Goal: Information Seeking & Learning: Learn about a topic

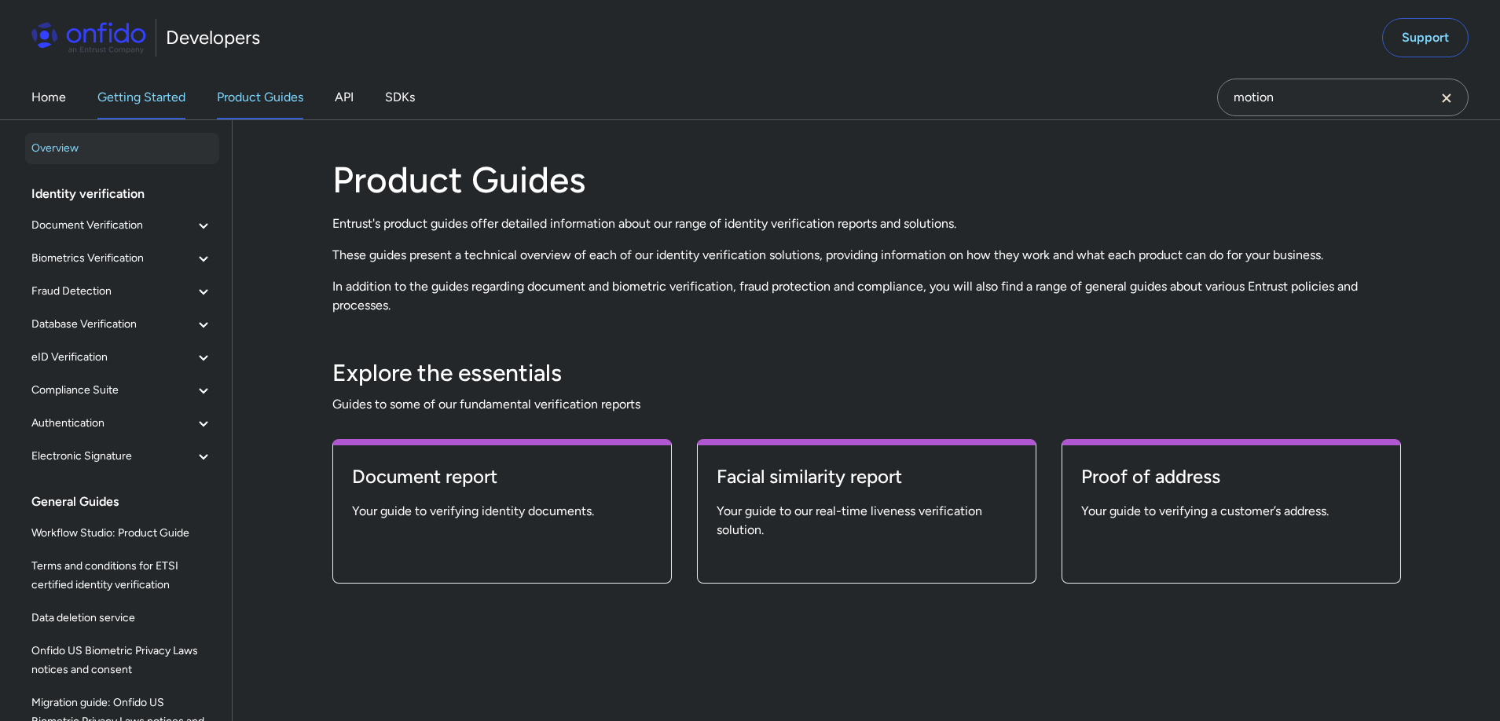
click at [121, 90] on link "Getting Started" at bounding box center [141, 97] width 88 height 44
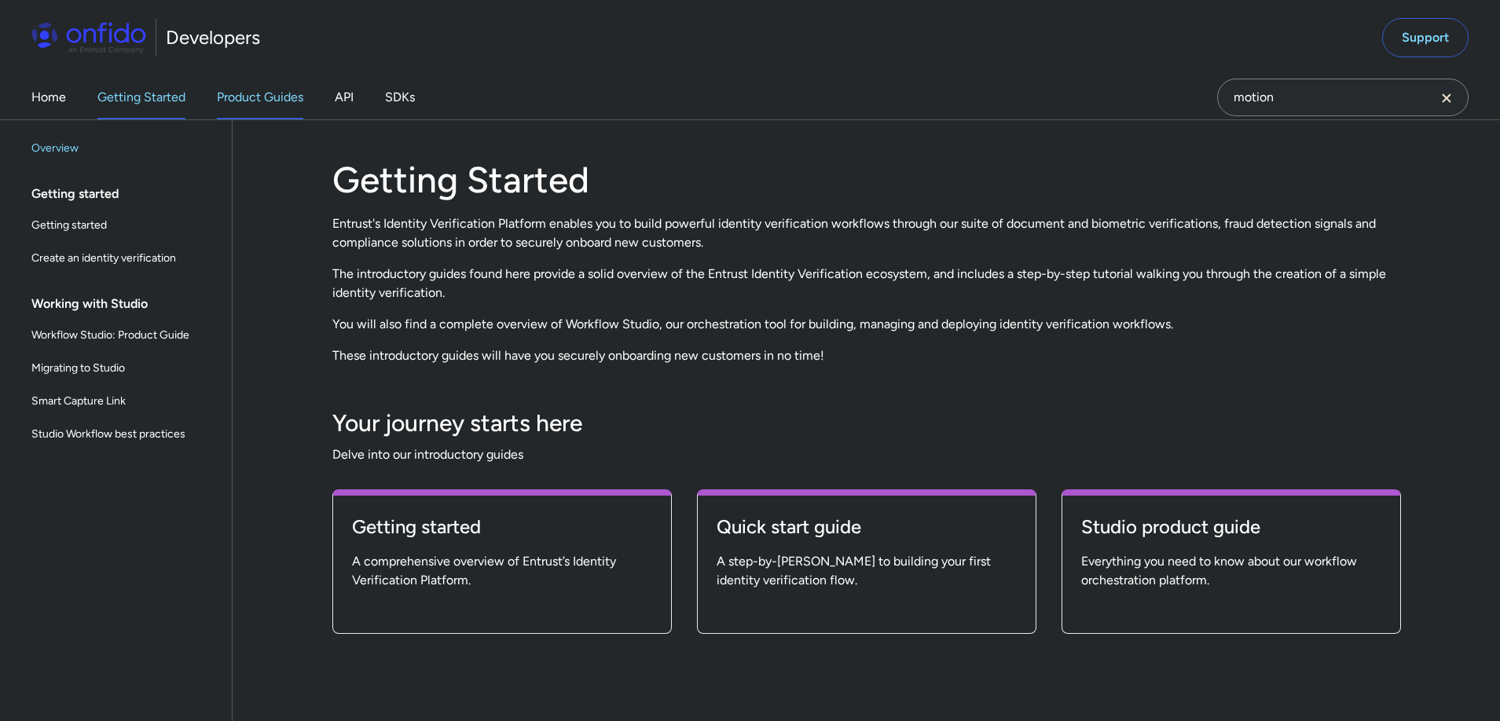
click at [276, 91] on link "Product Guides" at bounding box center [260, 97] width 86 height 44
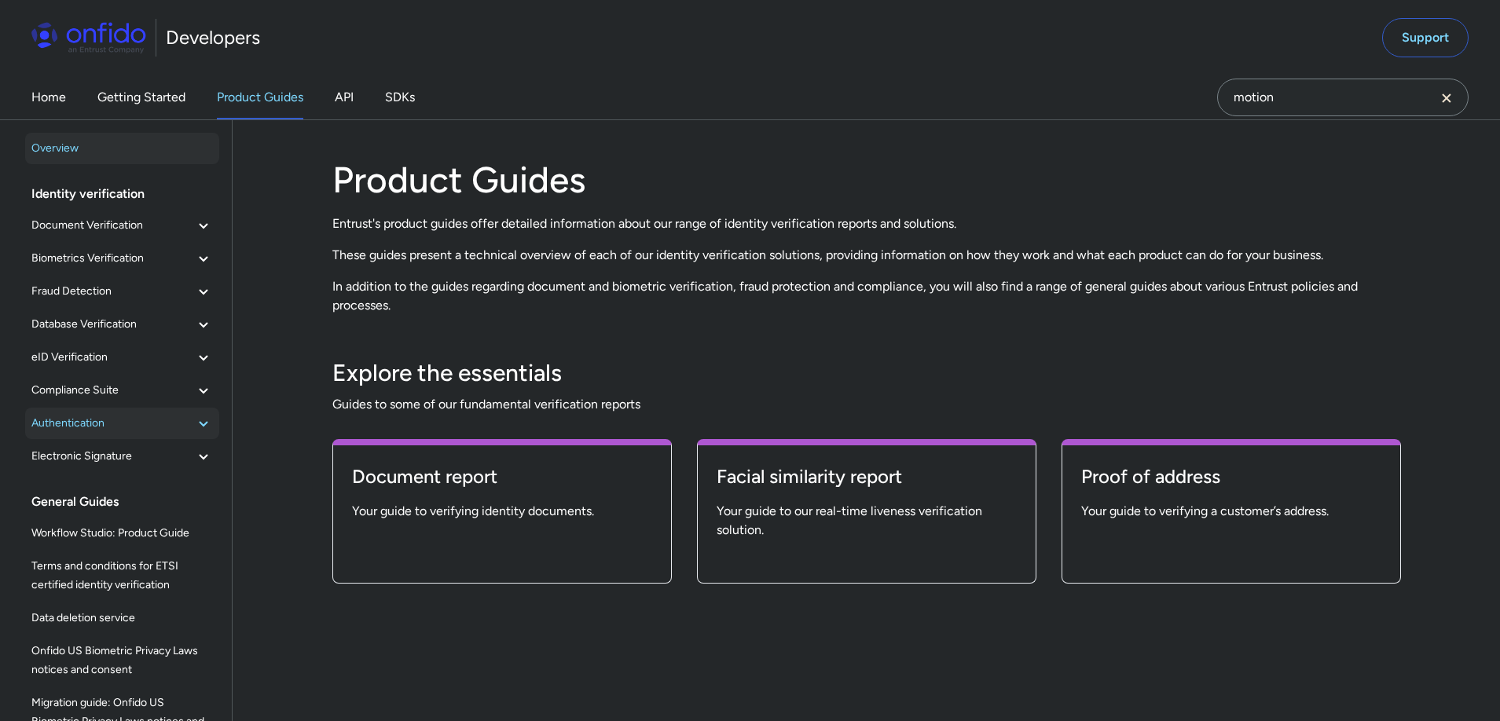
click at [130, 423] on span "Authentication" at bounding box center [112, 423] width 163 height 19
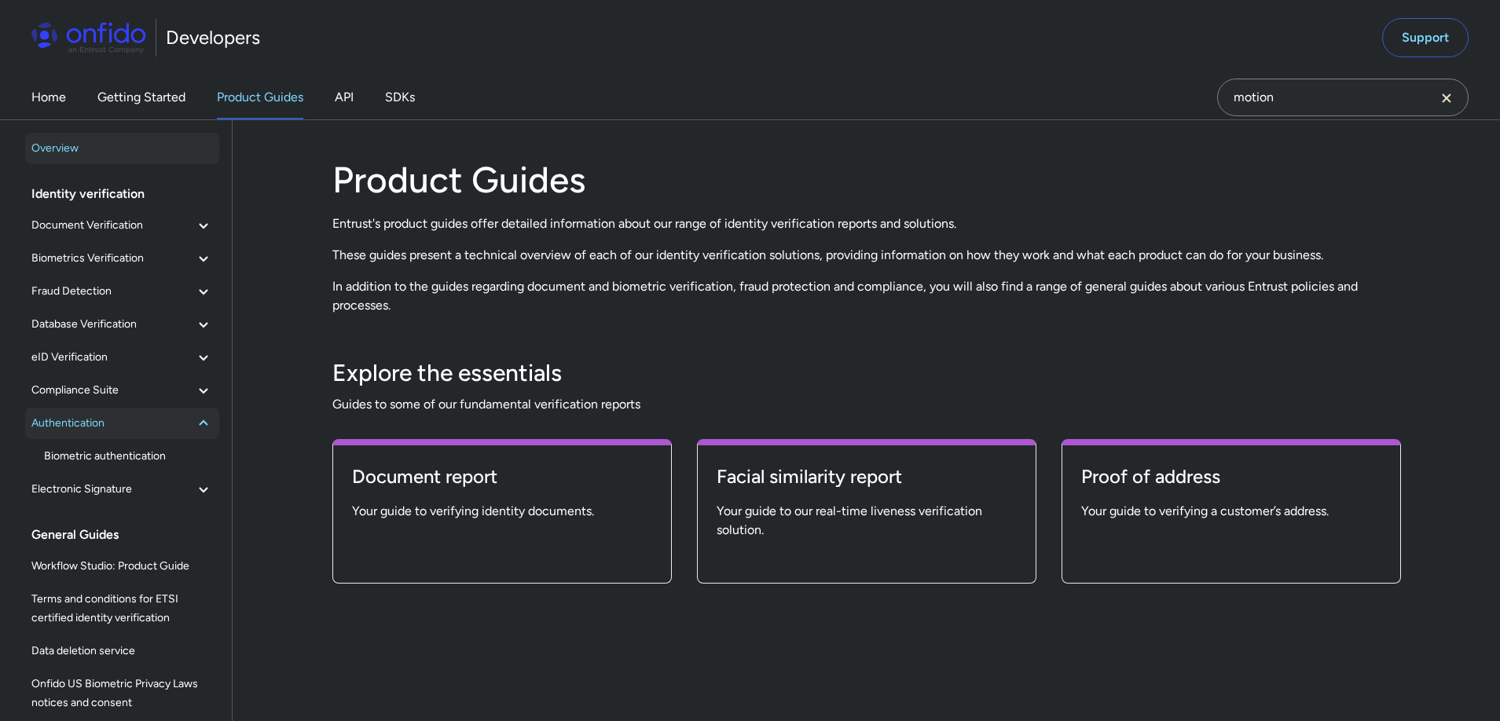
click at [130, 421] on span "Authentication" at bounding box center [112, 423] width 163 height 19
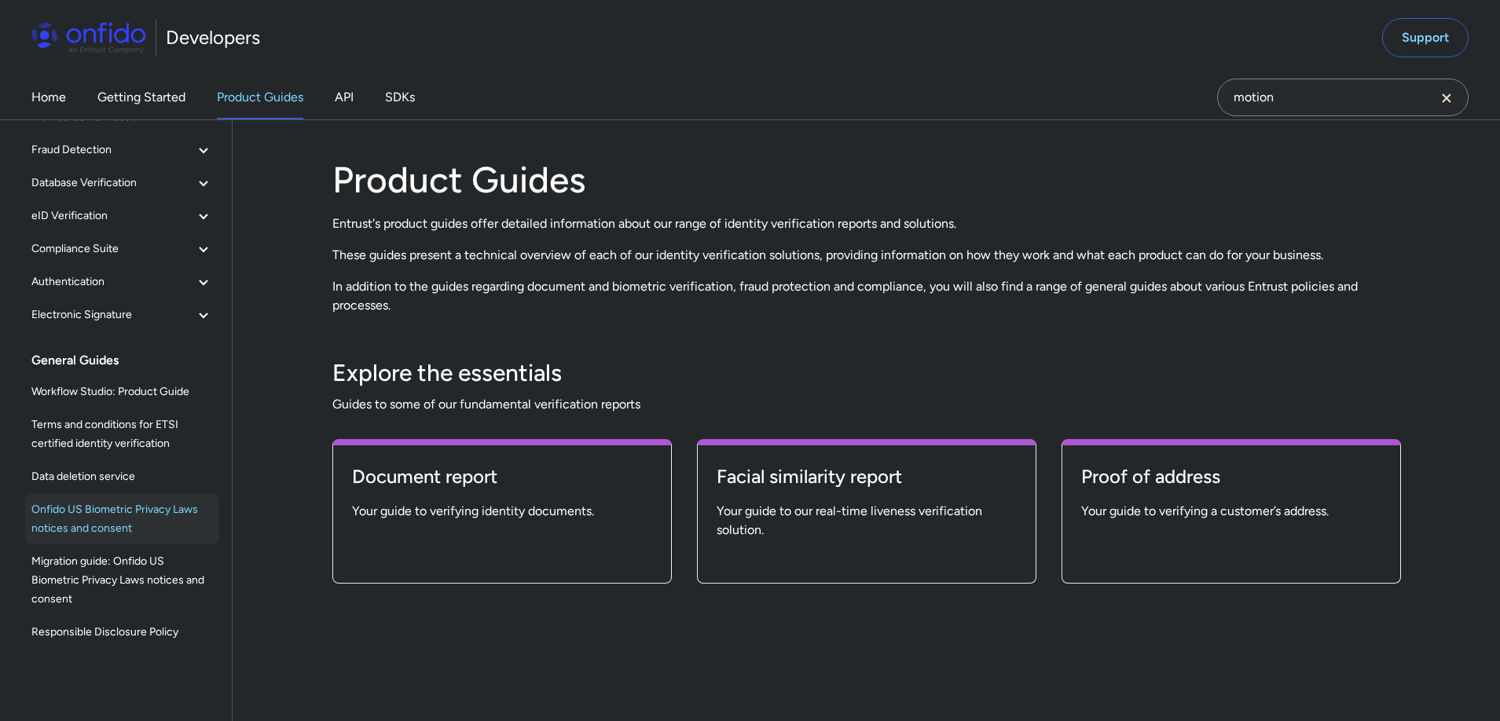
scroll to position [145, 0]
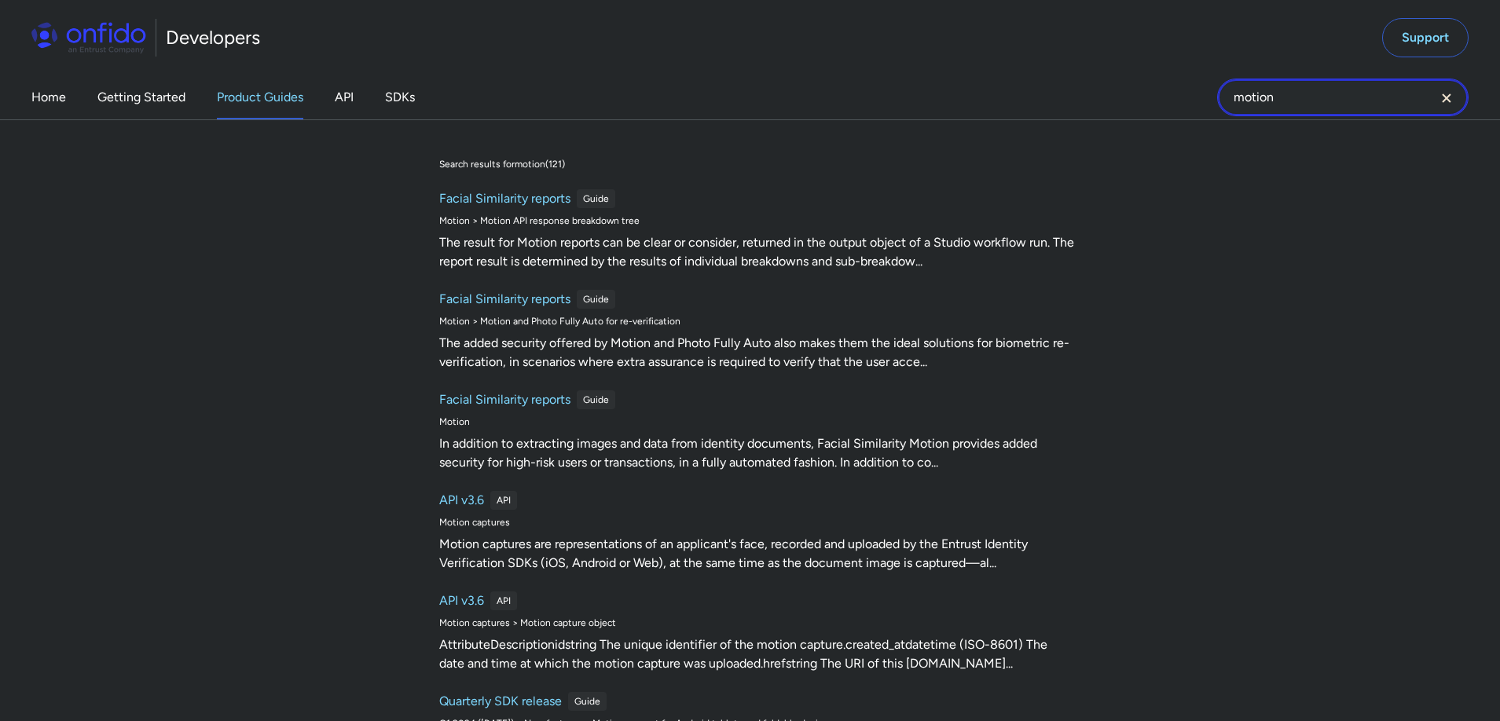
drag, startPoint x: 1325, startPoint y: 98, endPoint x: 1165, endPoint y: 99, distance: 159.5
click at [1165, 99] on div "Home Getting Started Product Guides API SDKs motion motion Search results for m…" at bounding box center [750, 97] width 1500 height 44
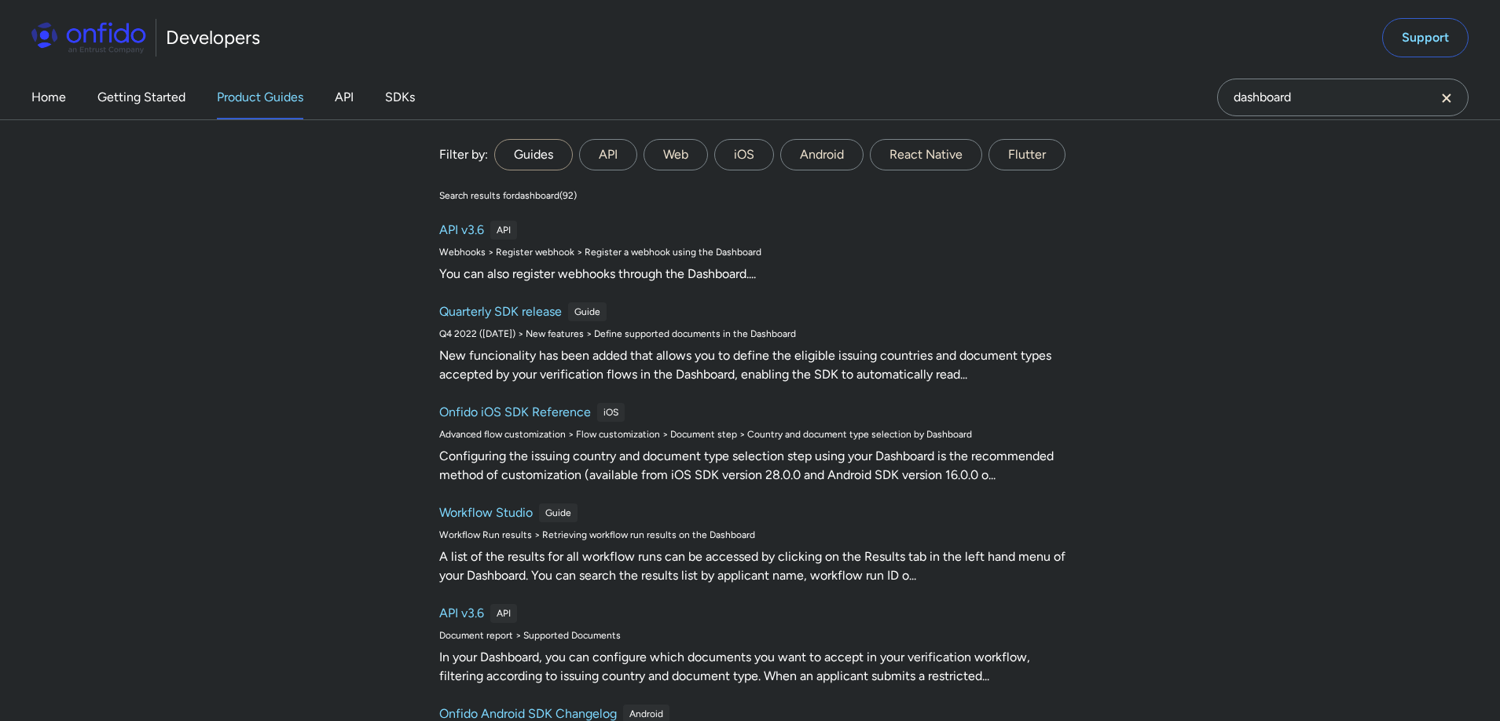
click at [570, 160] on label "Guides" at bounding box center [533, 154] width 79 height 31
click at [0, 0] on input "Guides" at bounding box center [0, 0] width 0 height 0
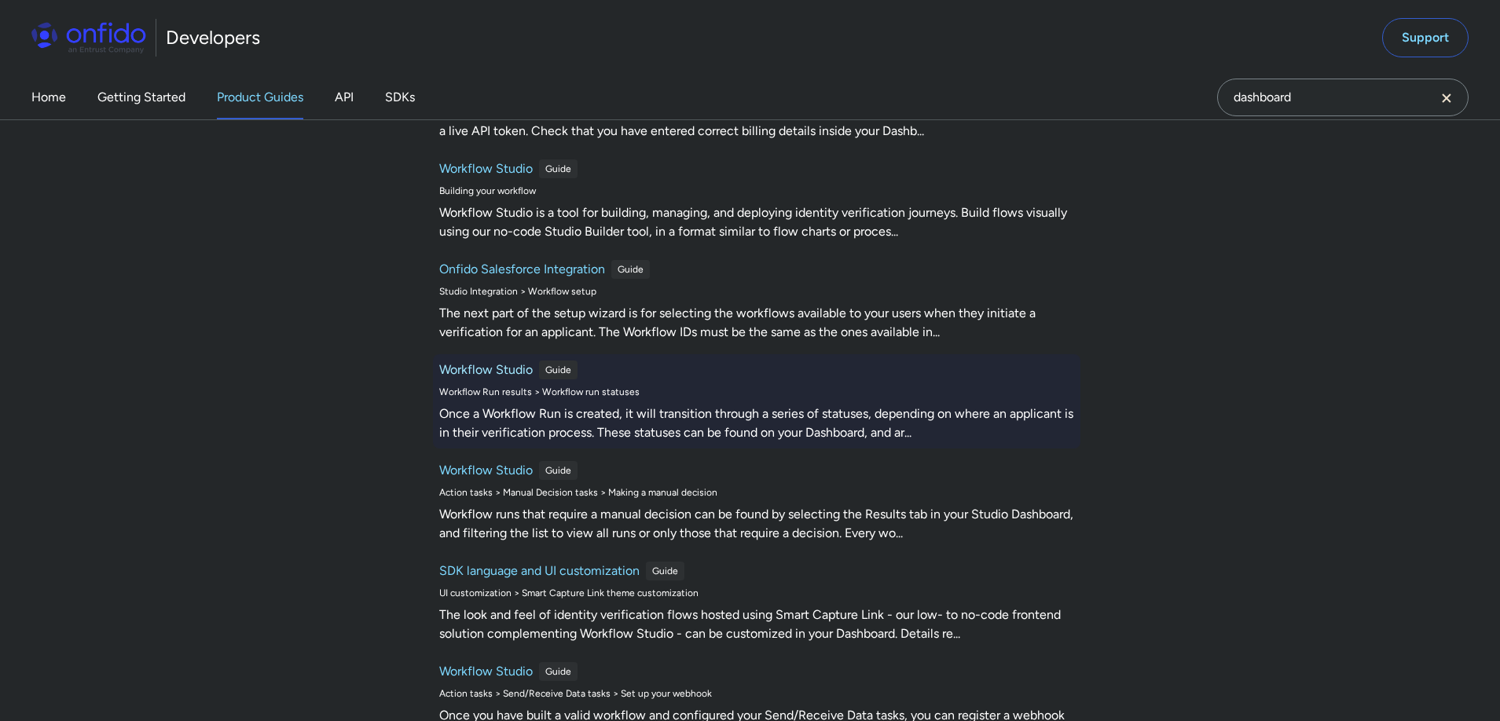
scroll to position [2076, 0]
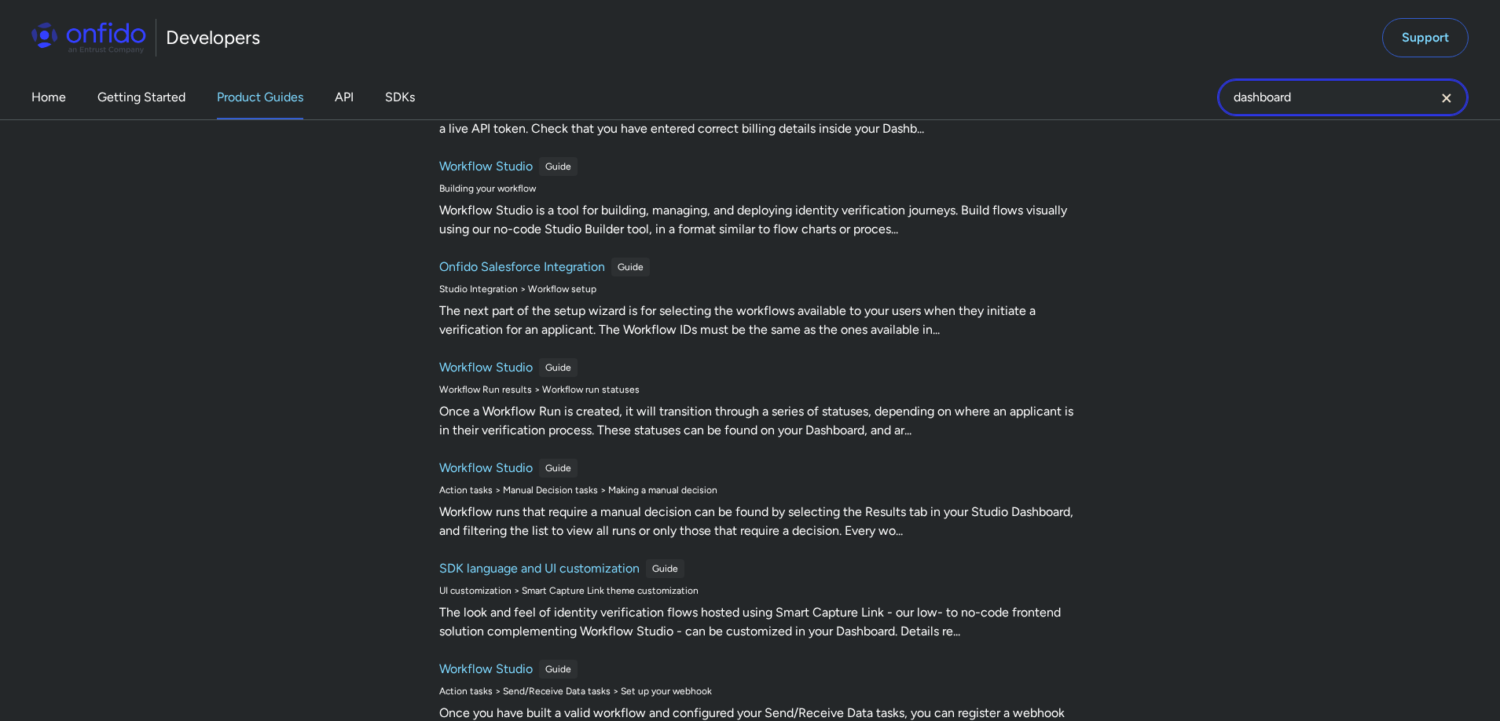
drag, startPoint x: 1375, startPoint y: 101, endPoint x: 1175, endPoint y: 93, distance: 200.6
click at [1175, 93] on div "Home Getting Started Product Guides API SDKs dashboard dashboard Filter by: Gui…" at bounding box center [750, 97] width 1500 height 44
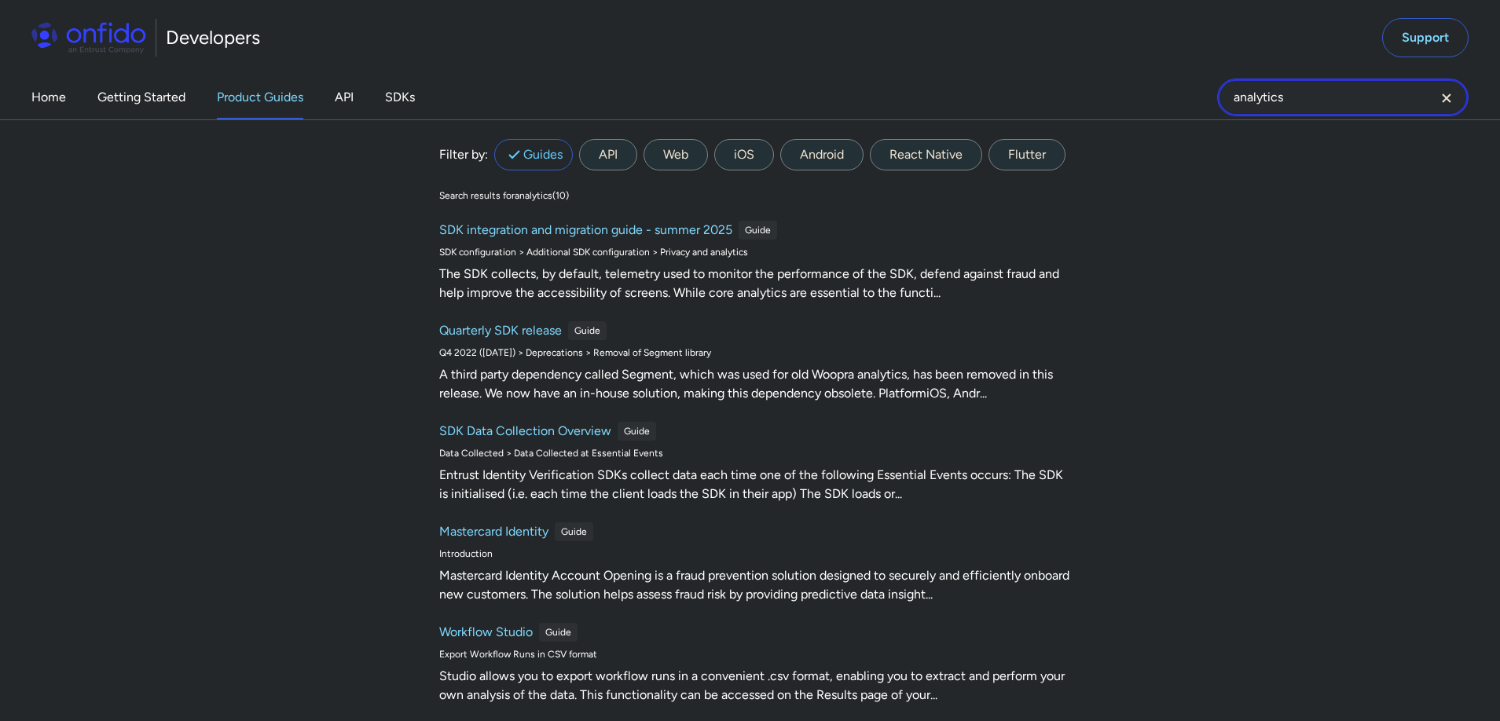
scroll to position [0, 0]
click at [1305, 109] on input "analytics" at bounding box center [1342, 98] width 251 height 38
type input "analytics"
